Goal: Navigation & Orientation: Find specific page/section

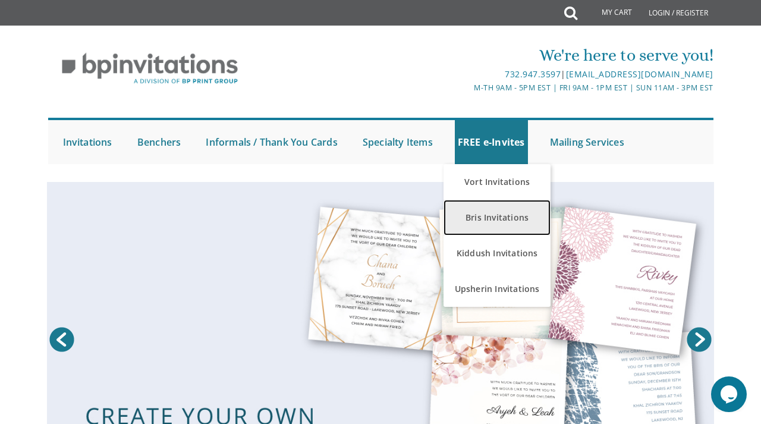
click at [513, 219] on link "Bris Invitations" at bounding box center [497, 218] width 107 height 36
